Goal: Task Accomplishment & Management: Use online tool/utility

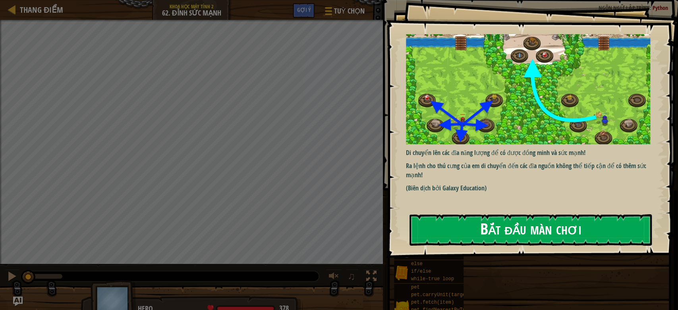
click at [455, 224] on button "Bắt đầu màn chơi" at bounding box center [531, 229] width 242 height 31
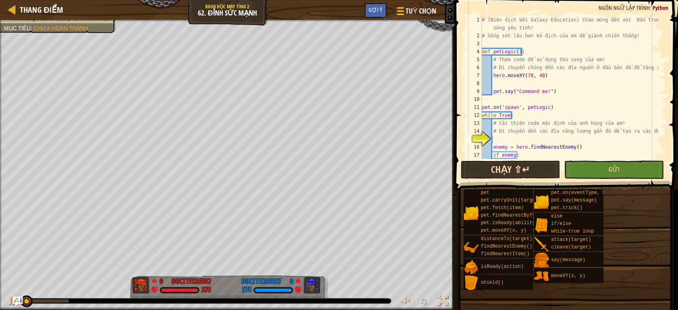
click at [452, 176] on div at bounding box center [451, 155] width 1 height 310
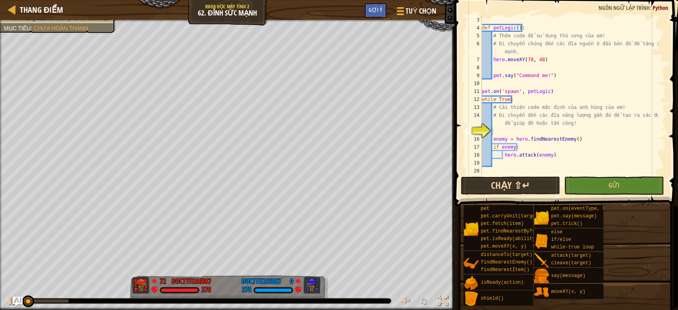
scroll to position [24, 0]
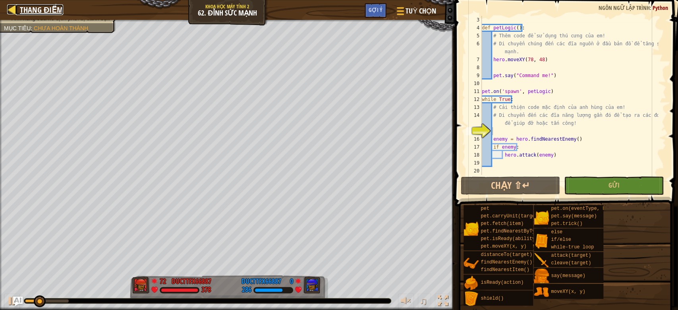
click at [27, 9] on span "Thang điểm" at bounding box center [41, 9] width 43 height 11
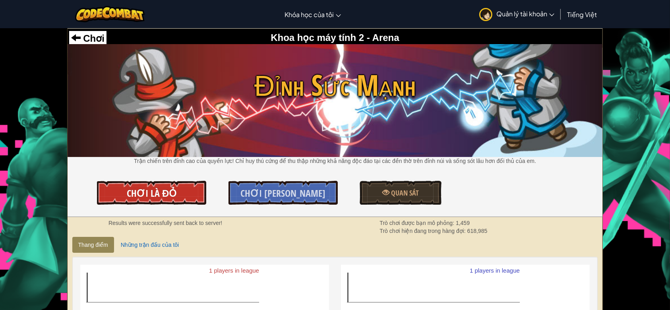
click at [157, 187] on link "Chơi là Đỏ" at bounding box center [151, 193] width 109 height 24
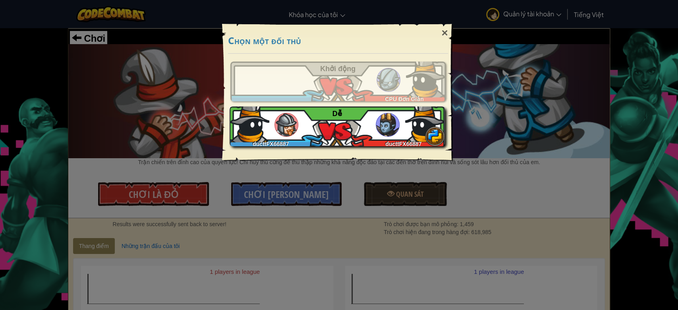
click at [338, 143] on div "ducttFX66887 ducttFX66887 Dễ̉" at bounding box center [337, 126] width 215 height 40
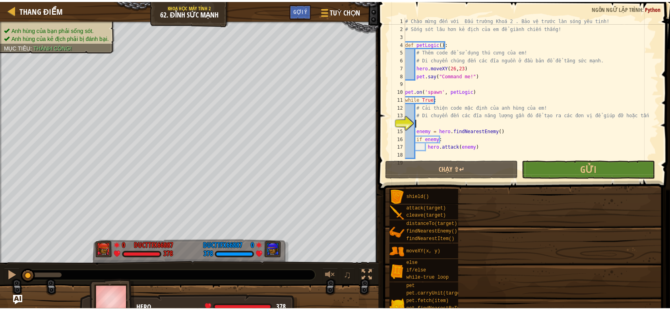
scroll to position [8, 0]
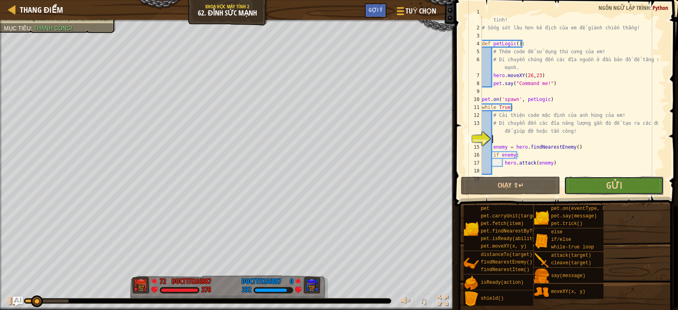
click at [612, 177] on button "Gửi" at bounding box center [614, 185] width 100 height 18
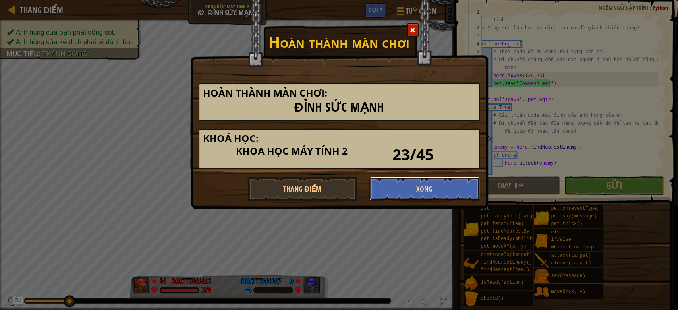
click at [408, 180] on button "Xong" at bounding box center [424, 189] width 110 height 24
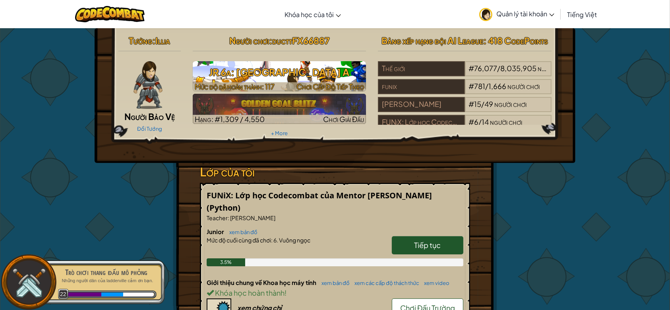
click at [343, 83] on span "Chơi Cấp Độ Tiếp Theo" at bounding box center [330, 86] width 68 height 9
select select "vi"
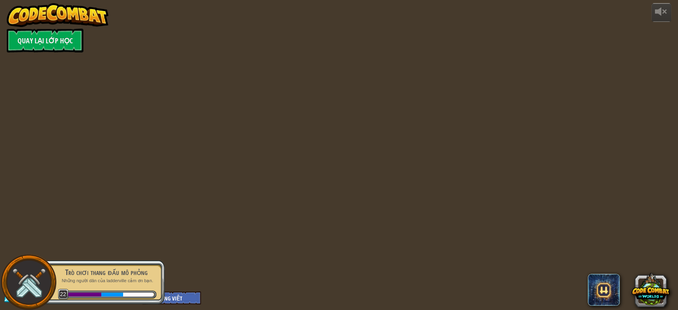
select select "vi"
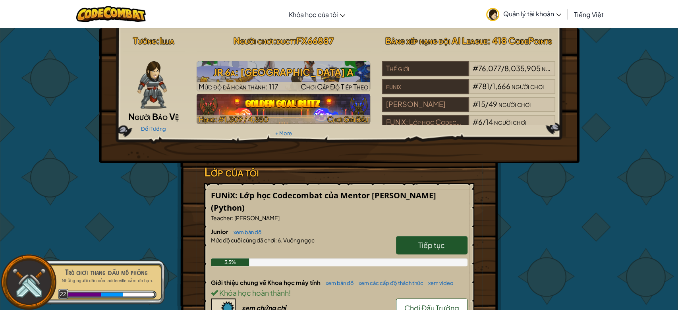
select select "vi"
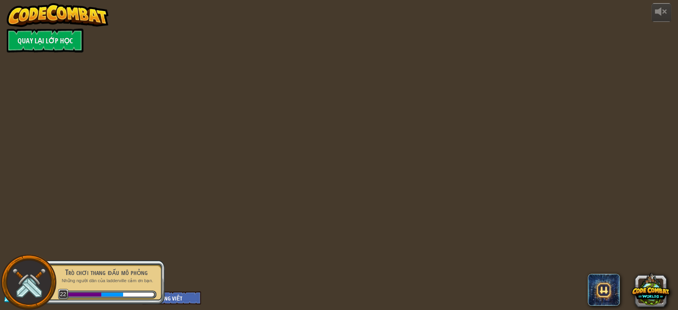
select select "vi"
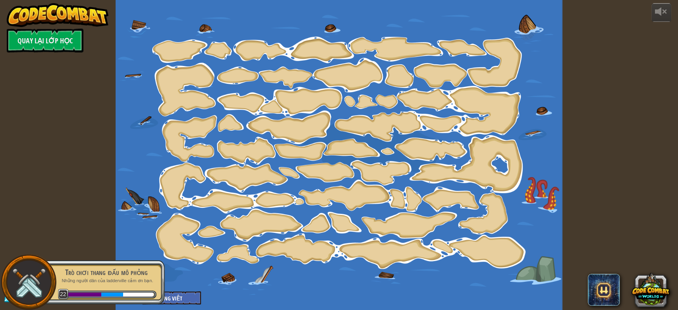
select select "vi"
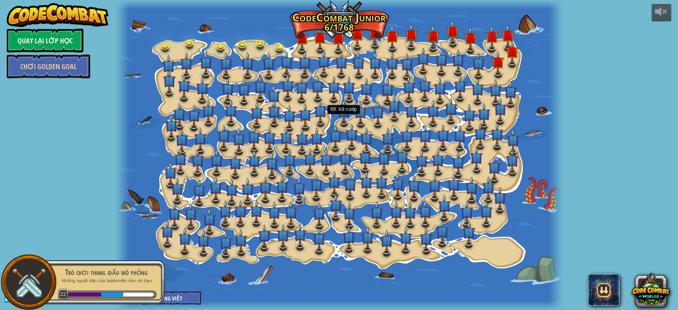
select select "vi"
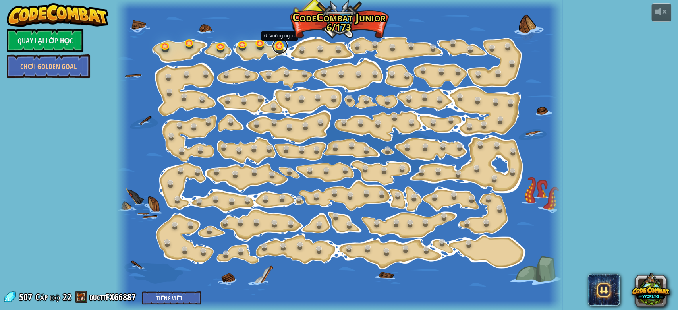
click at [283, 43] on link at bounding box center [280, 46] width 16 height 16
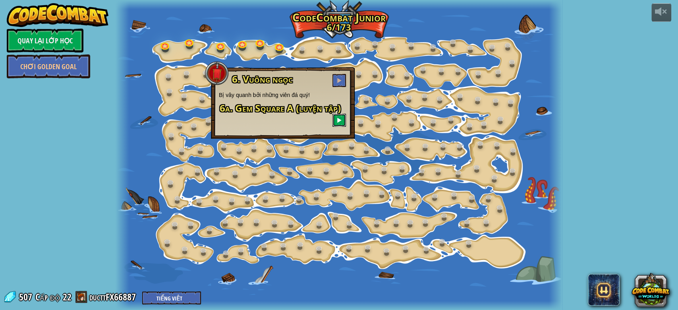
click at [334, 118] on button at bounding box center [340, 120] width 14 height 13
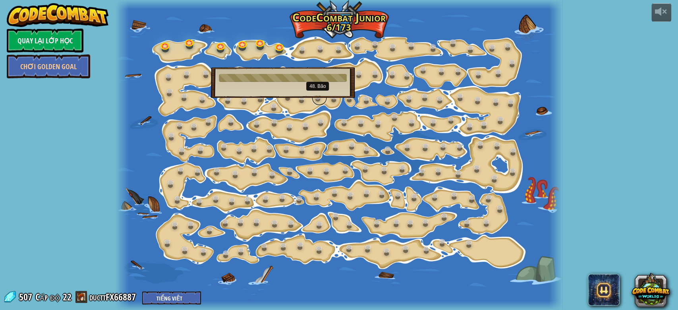
click at [319, 100] on link at bounding box center [319, 98] width 16 height 16
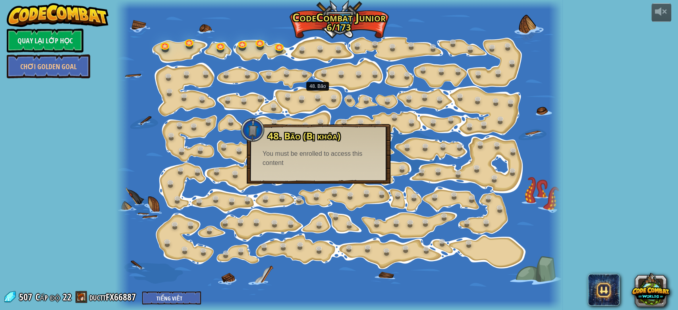
click at [316, 112] on div at bounding box center [339, 155] width 447 height 310
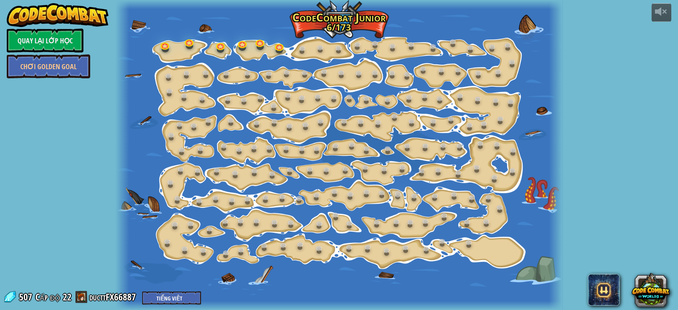
drag, startPoint x: 350, startPoint y: 159, endPoint x: 404, endPoint y: 192, distance: 63.4
click at [397, 191] on div "15. Biến Đổi Bước (Bị khóa) Thay đổi tham số bước. 11. Hãy Thông Minh (Bị khóa)…" at bounding box center [339, 155] width 447 height 310
click at [467, 244] on link at bounding box center [470, 244] width 16 height 16
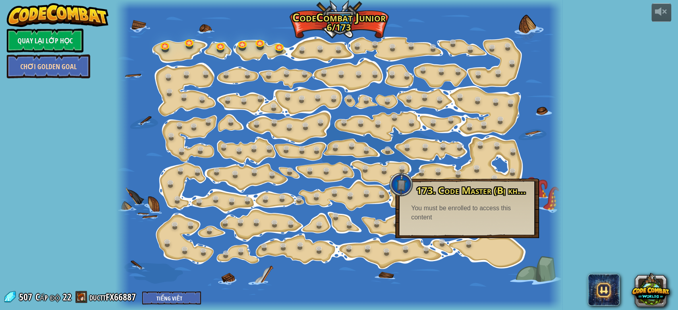
click at [52, 66] on link "Chơi Golden Goal" at bounding box center [48, 66] width 83 height 24
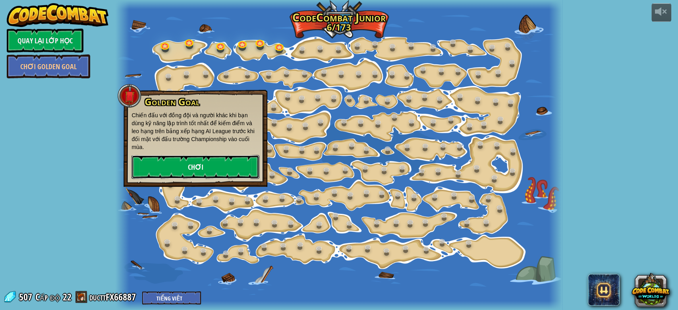
click at [176, 159] on link "Chơi" at bounding box center [196, 167] width 128 height 24
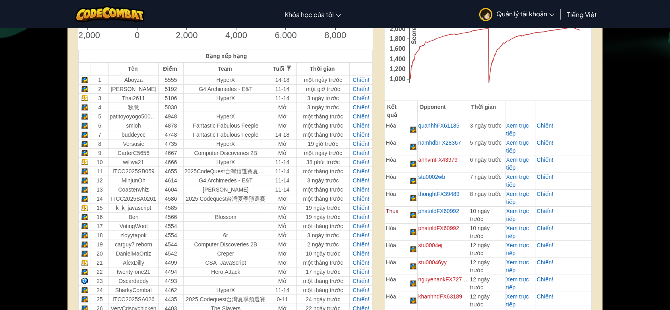
scroll to position [265, 0]
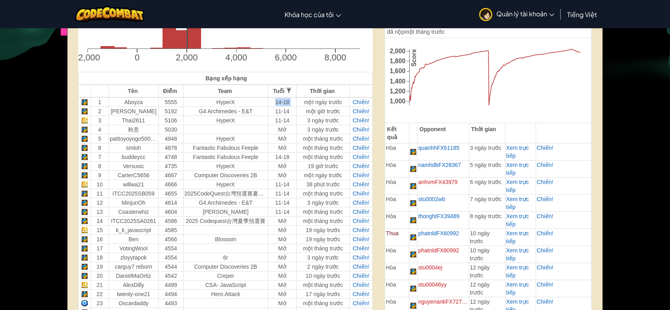
drag, startPoint x: 272, startPoint y: 100, endPoint x: 302, endPoint y: 100, distance: 30.2
click at [302, 100] on tr "1 Aboyza 5555 HyperX 14-18 một ngày trước Chiến!" at bounding box center [225, 102] width 294 height 10
drag, startPoint x: 124, startPoint y: 100, endPoint x: 161, endPoint y: 100, distance: 37.3
click at [161, 100] on tr "1 Aboyza 5555 HyperX 14-18 một ngày trước Chiến!" at bounding box center [225, 102] width 294 height 10
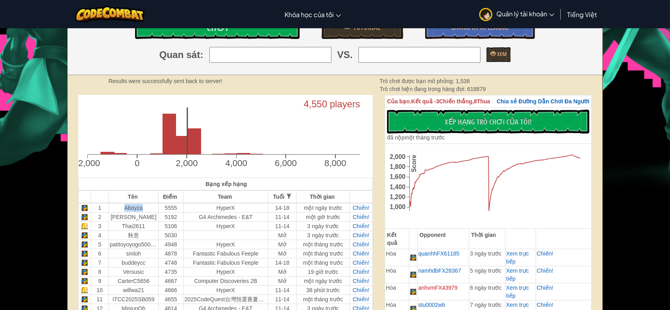
click at [130, 206] on td "Aboyza" at bounding box center [133, 208] width 50 height 10
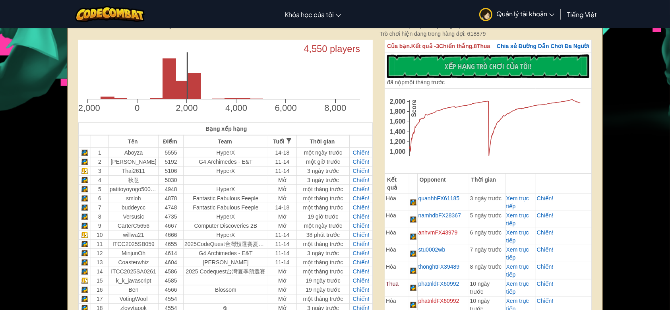
scroll to position [212, 0]
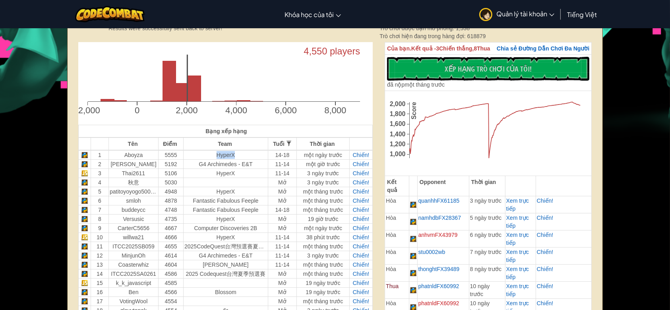
drag, startPoint x: 210, startPoint y: 155, endPoint x: 240, endPoint y: 153, distance: 30.7
click at [240, 153] on td "HyperX" at bounding box center [226, 155] width 85 height 10
drag, startPoint x: 229, startPoint y: 154, endPoint x: 470, endPoint y: 121, distance: 243.8
drag, startPoint x: 470, startPoint y: 121, endPoint x: 436, endPoint y: 120, distance: 34.2
drag, startPoint x: 436, startPoint y: 120, endPoint x: 414, endPoint y: 118, distance: 21.9
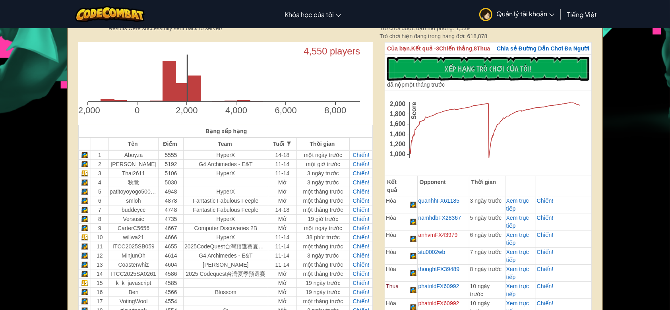
click at [414, 118] on text "Score" at bounding box center [413, 110] width 7 height 17
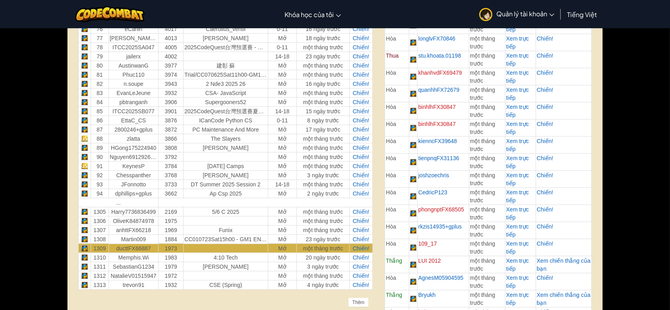
scroll to position [1006, 0]
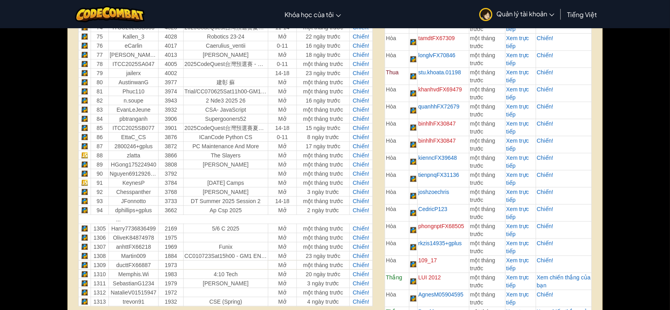
click at [171, 262] on td "1973" at bounding box center [171, 264] width 25 height 9
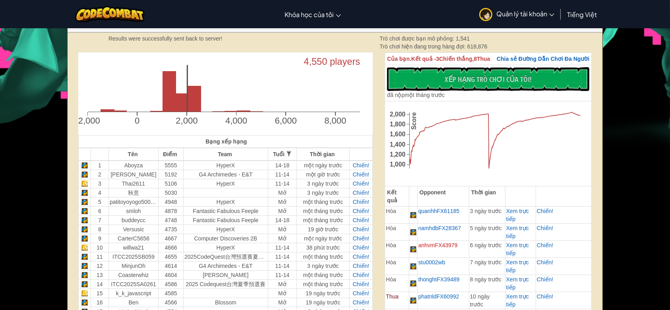
scroll to position [212, 0]
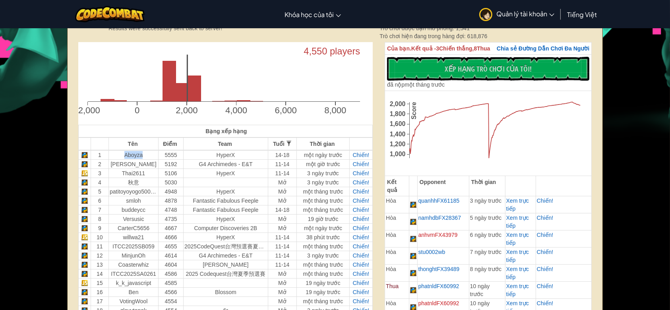
drag, startPoint x: 141, startPoint y: 156, endPoint x: 116, endPoint y: 159, distance: 25.5
click at [116, 159] on td "Aboyza" at bounding box center [133, 155] width 50 height 10
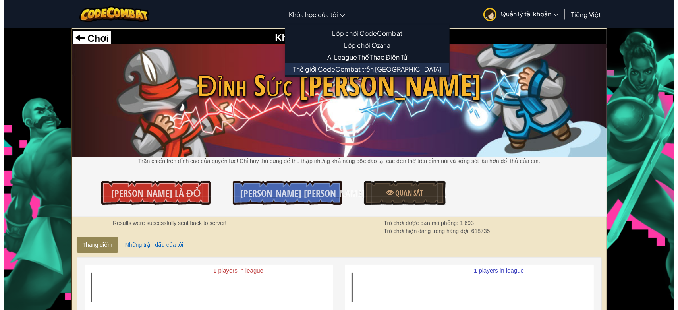
scroll to position [53, 0]
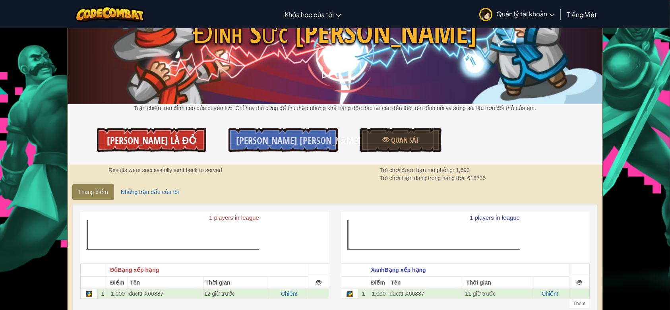
click at [198, 143] on link "Chơi là Đỏ" at bounding box center [151, 140] width 109 height 24
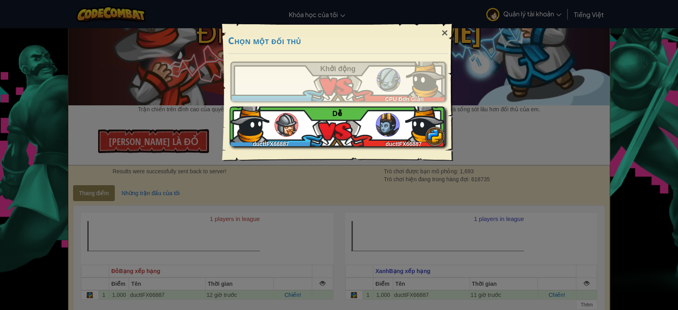
click at [343, 109] on div "ducttFX66887 ducttFX66887 Dễ̉" at bounding box center [337, 126] width 215 height 40
